Goal: Task Accomplishment & Management: Use online tool/utility

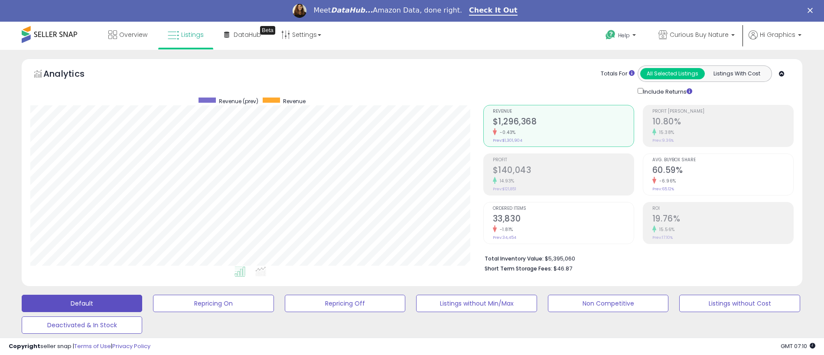
scroll to position [178, 453]
click at [701, 35] on span "Curious Buy Nature" at bounding box center [699, 34] width 59 height 9
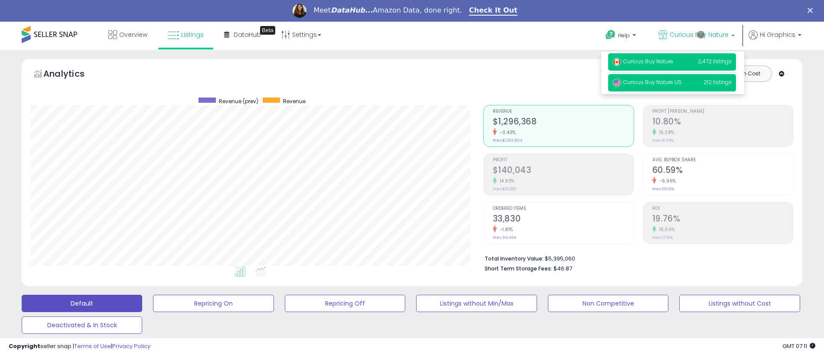
click at [674, 84] on span "Curious Buy Nature US" at bounding box center [647, 81] width 69 height 7
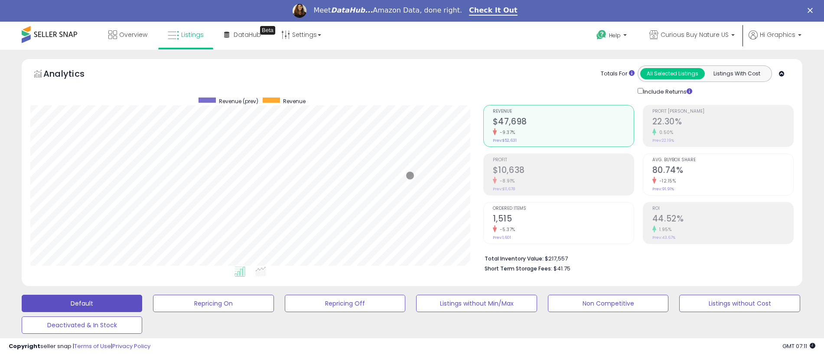
scroll to position [238, 0]
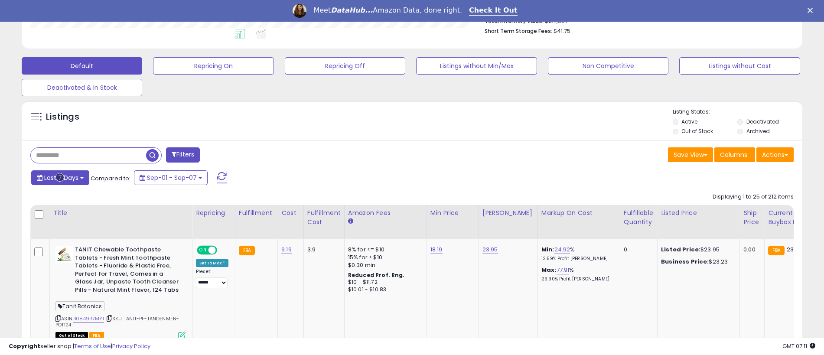
click at [60, 177] on span "Last 7 Days" at bounding box center [61, 177] width 34 height 9
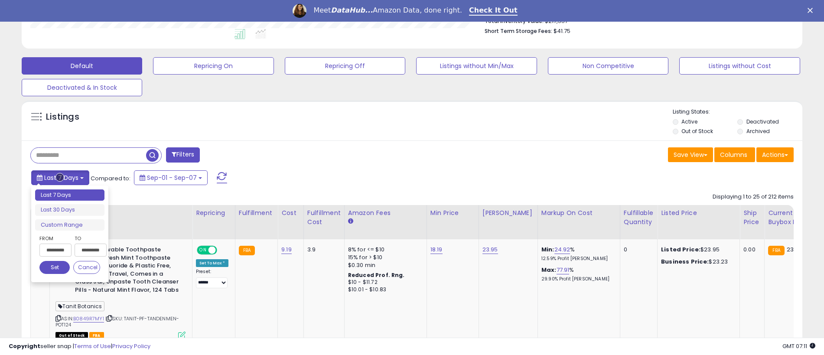
type input "**********"
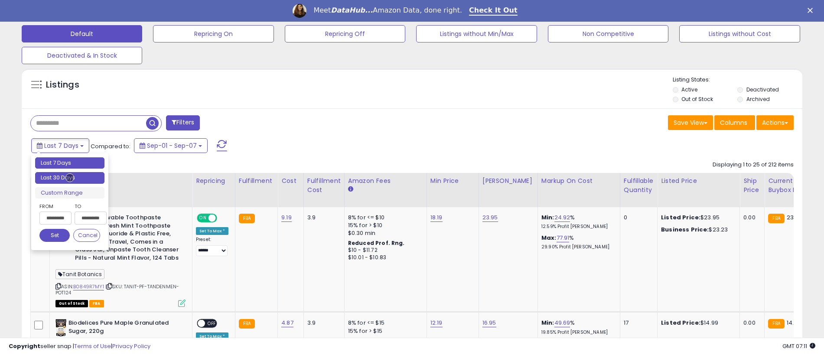
click at [70, 178] on li "Last 30 Days" at bounding box center [69, 178] width 69 height 12
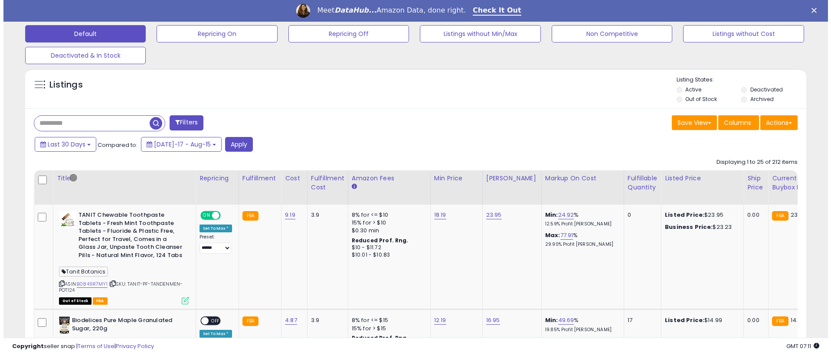
scroll to position [215, 0]
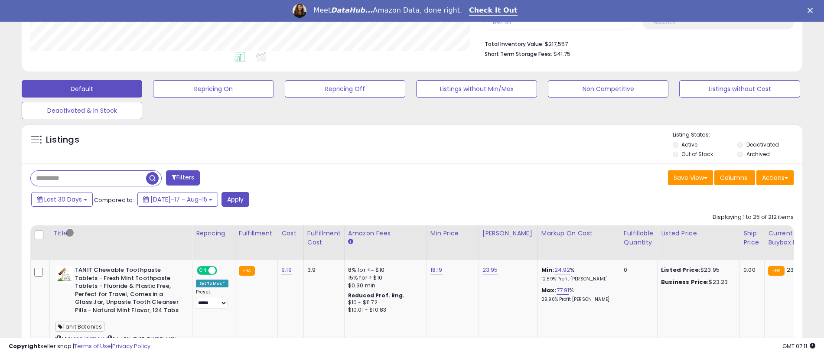
click at [184, 178] on button "Filters" at bounding box center [183, 177] width 34 height 15
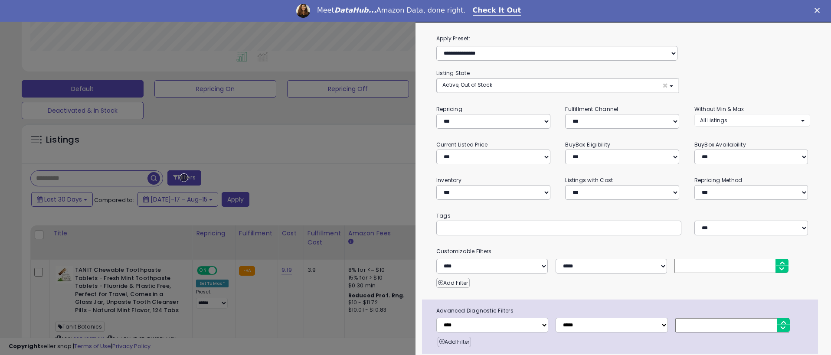
scroll to position [34, 0]
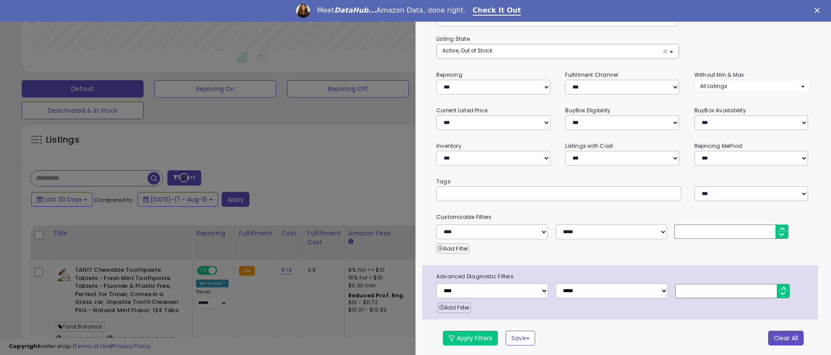
click at [779, 336] on button "Clear All" at bounding box center [786, 338] width 36 height 15
select select "*"
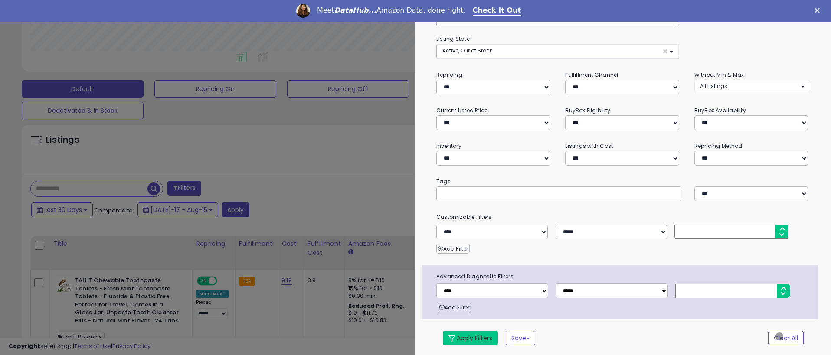
click at [470, 336] on button "Apply Filters" at bounding box center [470, 338] width 55 height 15
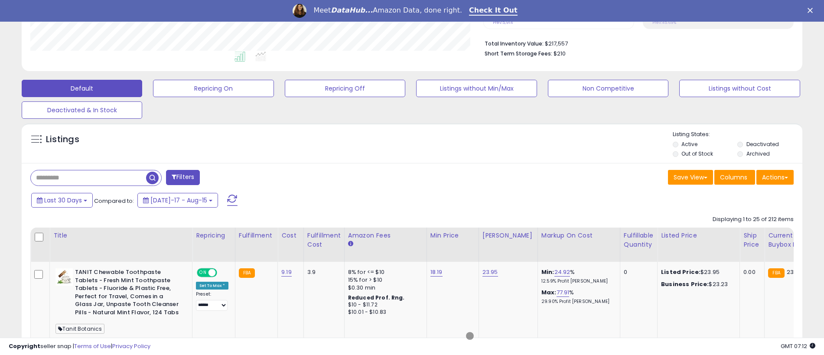
scroll to position [215, 0]
click at [775, 177] on button "Actions" at bounding box center [774, 177] width 37 height 15
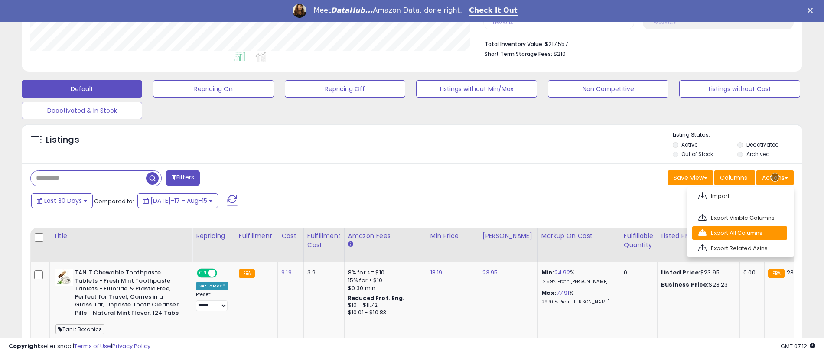
click at [740, 233] on link "Export All Columns" at bounding box center [739, 232] width 95 height 13
